Goal: Entertainment & Leisure: Consume media (video, audio)

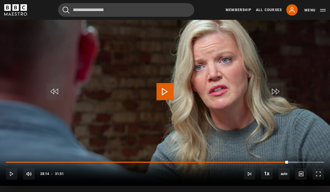
click at [171, 100] on button "Play" at bounding box center [165, 91] width 20 height 25
click at [129, 128] on video "Video Player" at bounding box center [165, 93] width 330 height 186
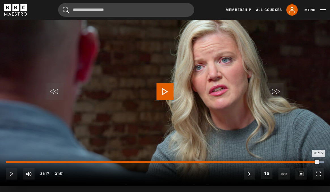
drag, startPoint x: 320, startPoint y: 163, endPoint x: 318, endPoint y: 163, distance: 2.8
click at [318, 163] on div "31:15" at bounding box center [162, 162] width 312 height 2
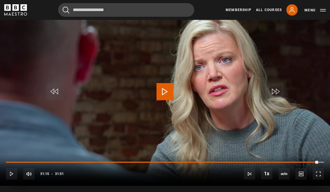
click at [165, 91] on span "Video Player" at bounding box center [164, 91] width 17 height 17
click at [136, 135] on video "Video Player" at bounding box center [165, 93] width 330 height 186
click at [214, 85] on video "Video Player" at bounding box center [165, 93] width 330 height 186
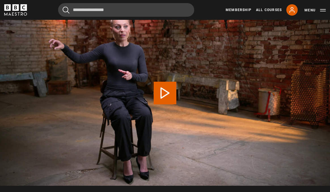
scroll to position [212, 0]
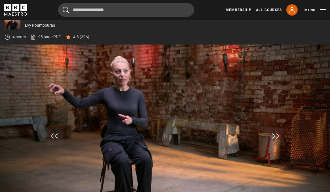
click at [214, 178] on video "Video Player" at bounding box center [165, 137] width 330 height 186
click at [165, 137] on span "Video Player" at bounding box center [164, 135] width 17 height 17
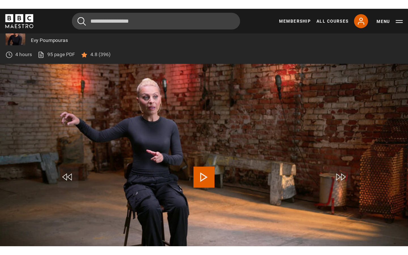
scroll to position [250, 0]
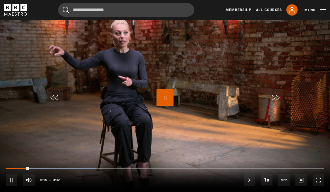
click at [165, 98] on span "Video Player" at bounding box center [164, 97] width 17 height 17
click at [163, 96] on span "Video Player" at bounding box center [164, 97] width 17 height 17
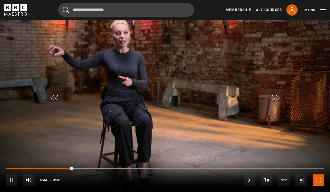
click at [316, 180] on span "Video Player" at bounding box center [318, 179] width 11 height 11
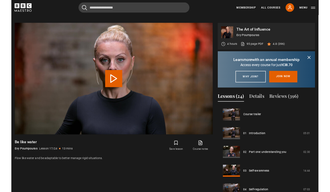
scroll to position [258, 0]
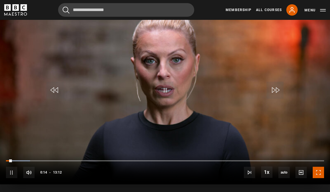
click at [318, 172] on span "Video Player" at bounding box center [318, 172] width 11 height 11
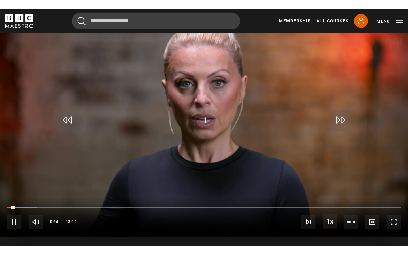
scroll to position [256, 0]
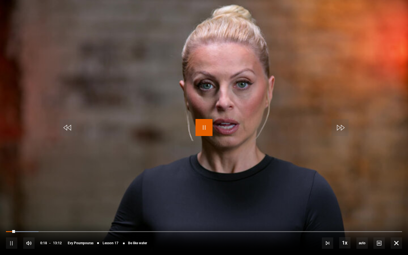
click at [202, 128] on span "Video Player" at bounding box center [203, 127] width 17 height 17
click at [287, 179] on video "Video Player" at bounding box center [204, 127] width 408 height 255
click at [203, 122] on span "Video Player" at bounding box center [203, 127] width 17 height 17
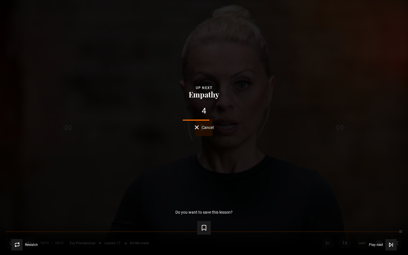
click at [238, 114] on div "4" at bounding box center [204, 111] width 390 height 8
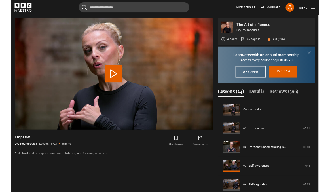
scroll to position [258, 0]
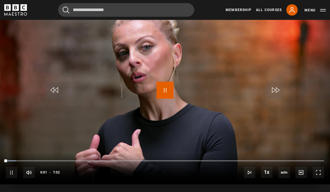
click at [161, 86] on span "Video Player" at bounding box center [164, 90] width 17 height 17
